Goal: Task Accomplishment & Management: Use online tool/utility

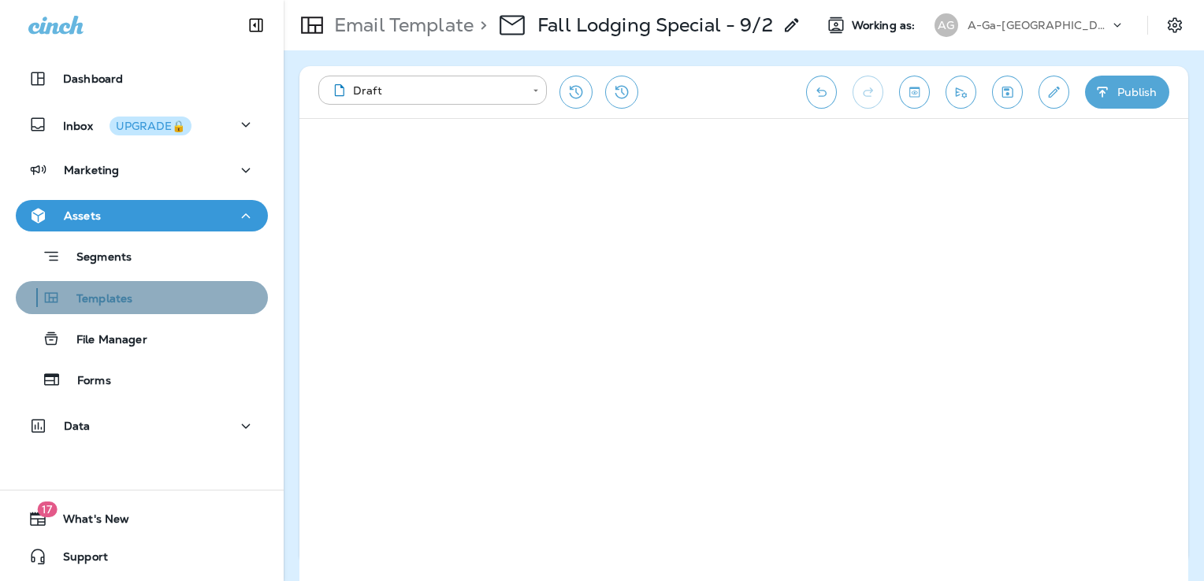
click at [162, 298] on div "Templates" at bounding box center [141, 298] width 239 height 24
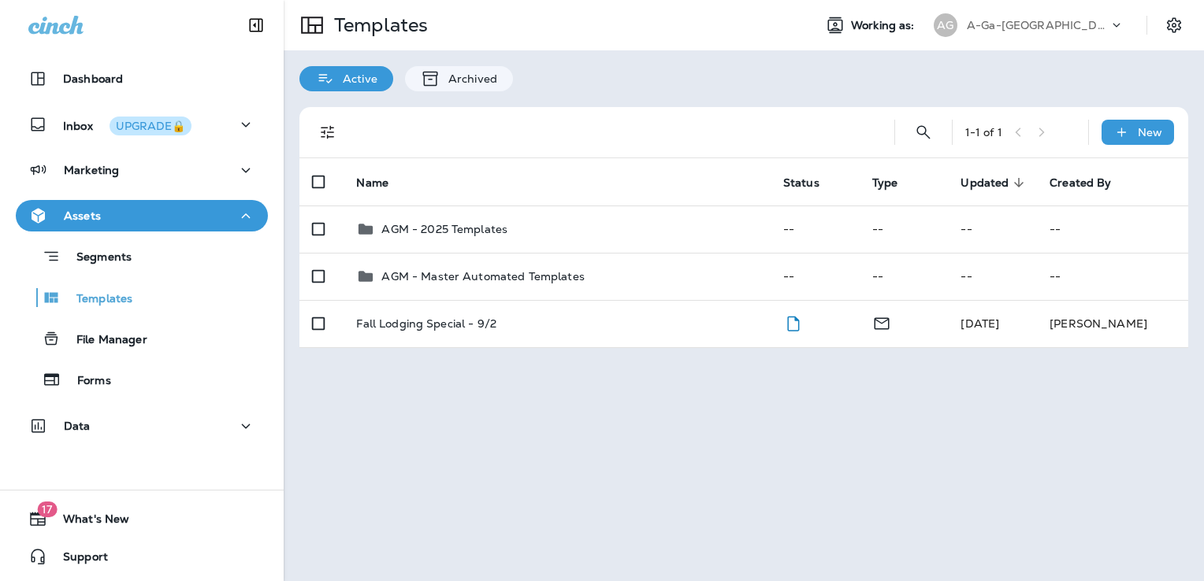
click at [1043, 27] on p "A-Ga-[GEOGRAPHIC_DATA]" at bounding box center [1038, 25] width 142 height 13
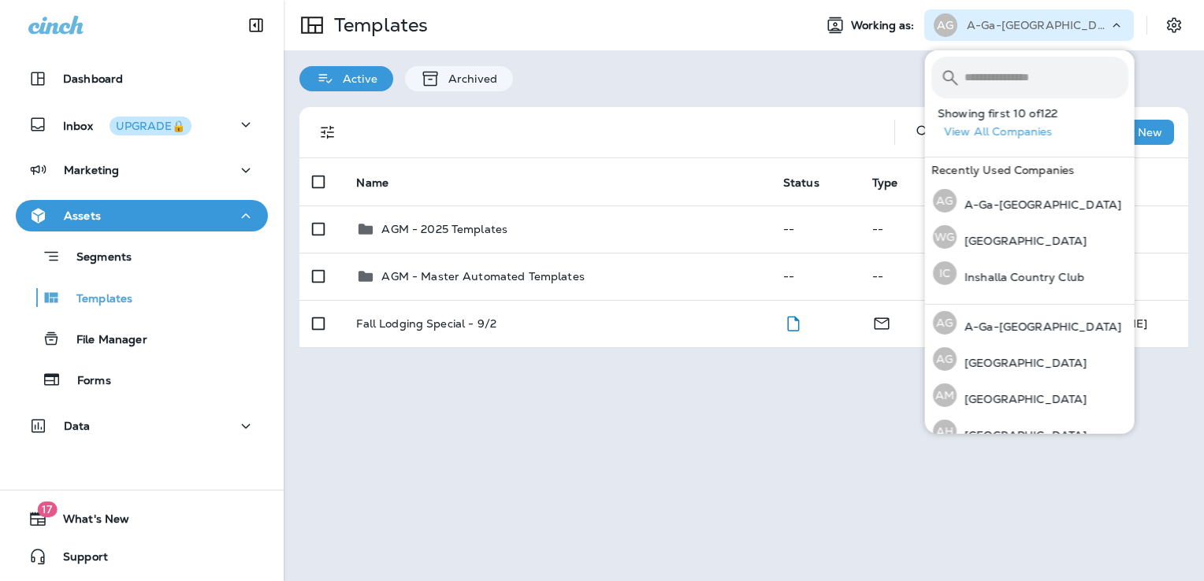
click at [1019, 69] on input "text" at bounding box center [1046, 78] width 164 height 42
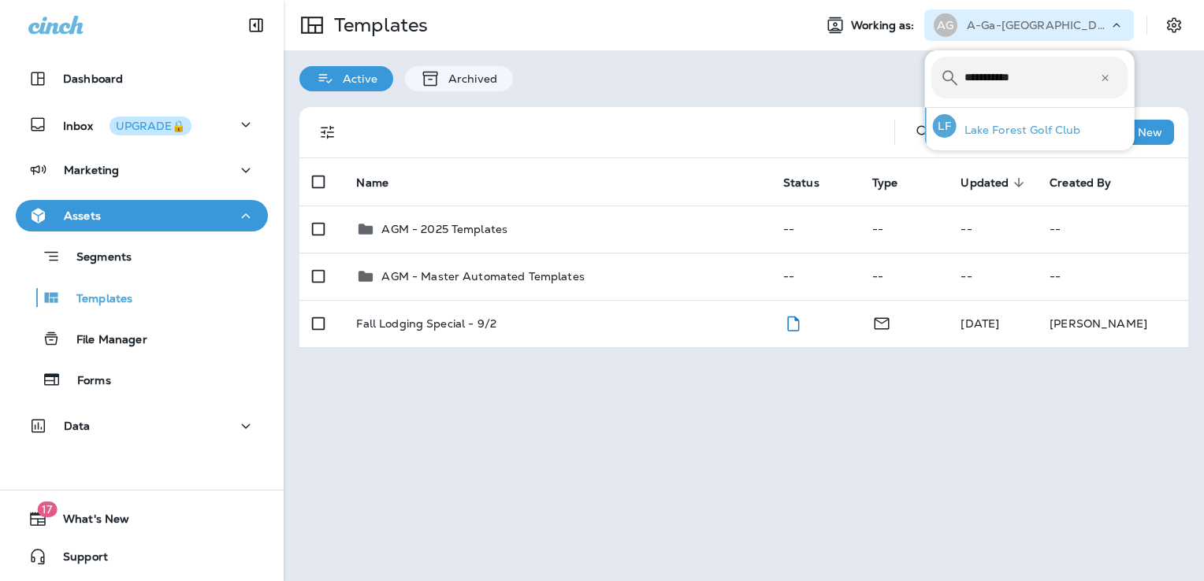
type input "**********"
click at [993, 136] on p "Lake Forest Golf Club" at bounding box center [1018, 130] width 124 height 13
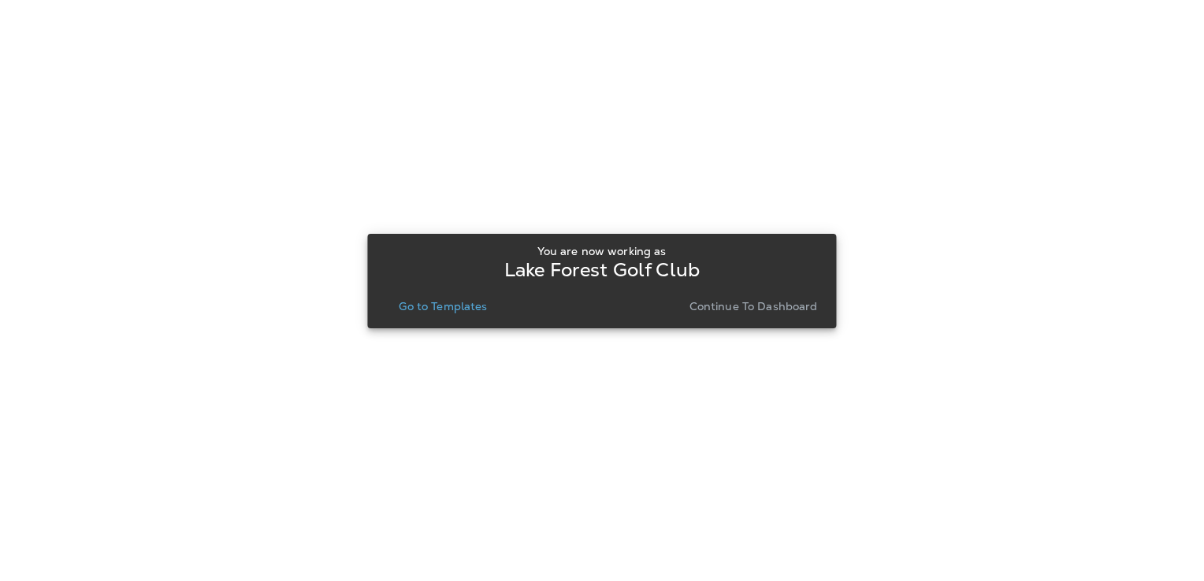
click at [444, 308] on p "Go to Templates" at bounding box center [443, 306] width 88 height 13
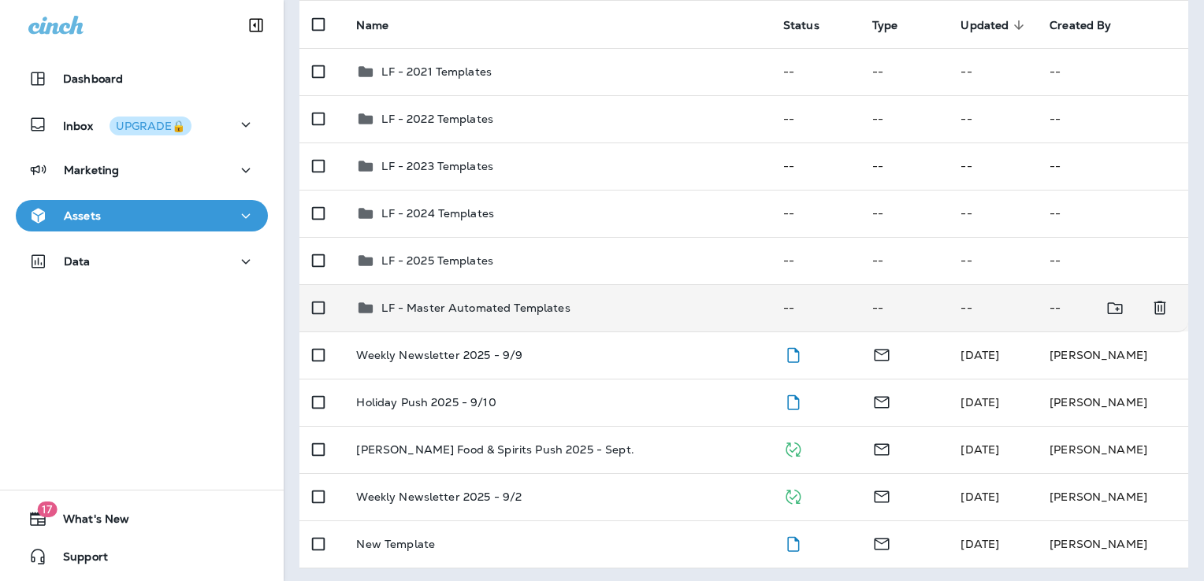
scroll to position [160, 0]
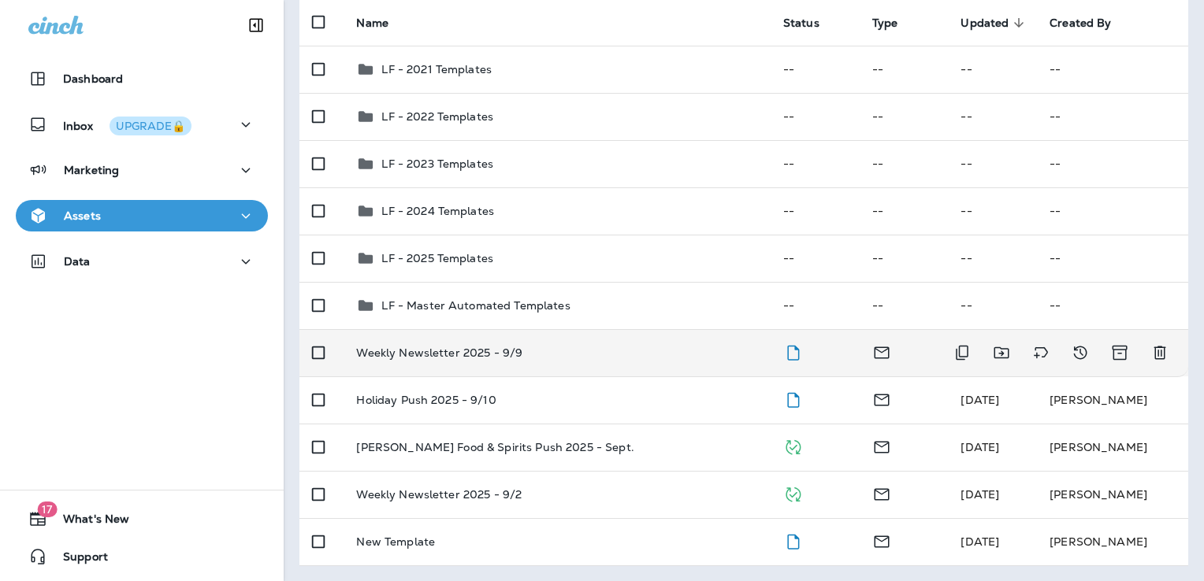
click at [678, 367] on td "Weekly Newsletter 2025 - 9/9" at bounding box center [556, 352] width 426 height 47
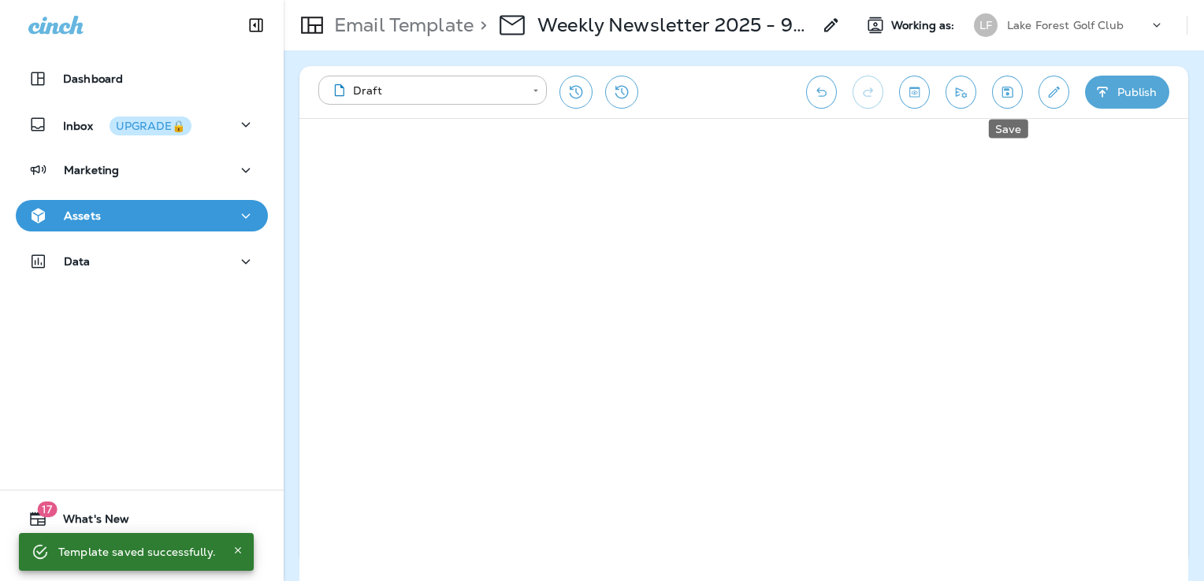
click at [1017, 95] on button "Save" at bounding box center [1007, 92] width 31 height 33
click at [965, 93] on icon "Send test email" at bounding box center [960, 92] width 17 height 16
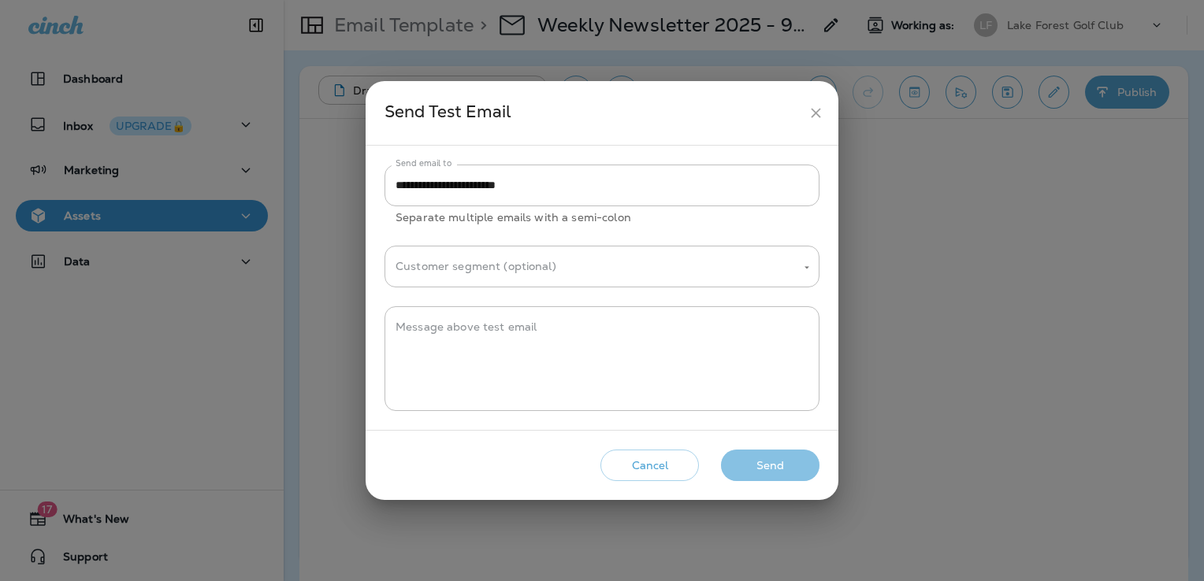
click at [759, 459] on button "Send" at bounding box center [770, 466] width 98 height 32
